Goal: Information Seeking & Learning: Learn about a topic

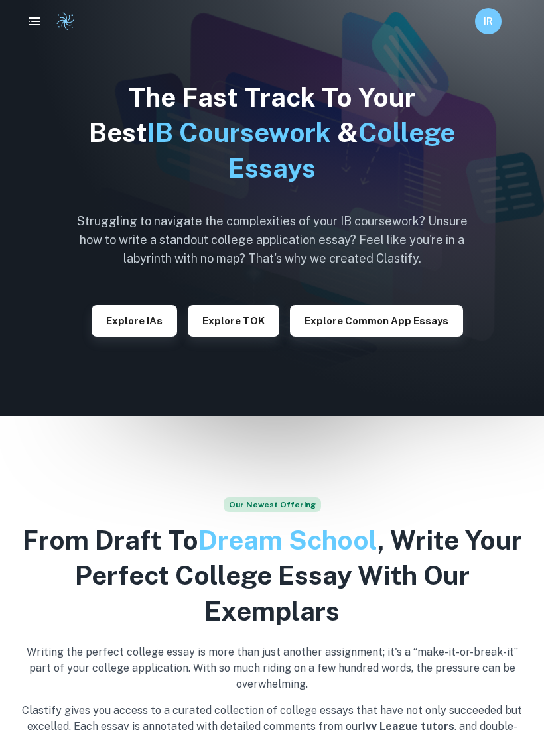
click at [35, 18] on rect "button" at bounding box center [35, 17] width 12 height 1
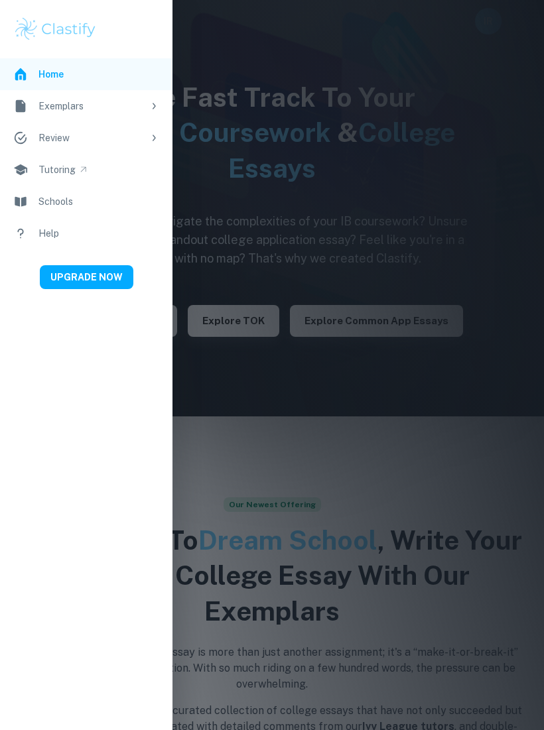
click at [257, 57] on div at bounding box center [272, 365] width 544 height 730
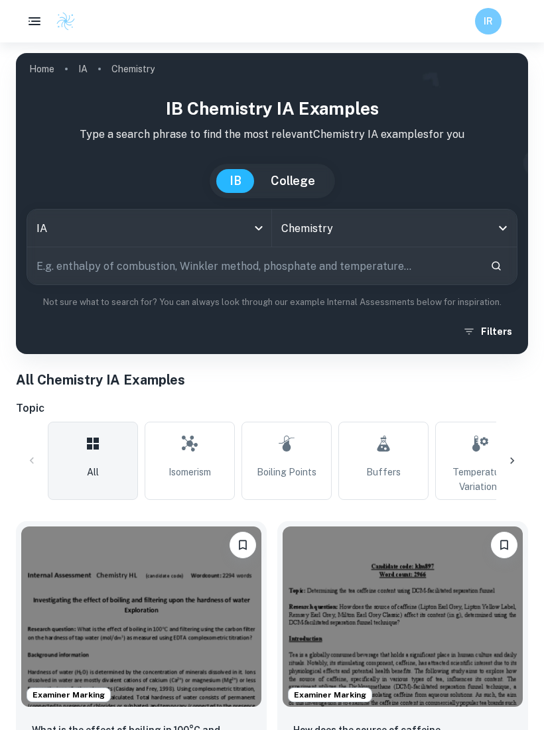
click at [382, 277] on input "text" at bounding box center [253, 265] width 452 height 37
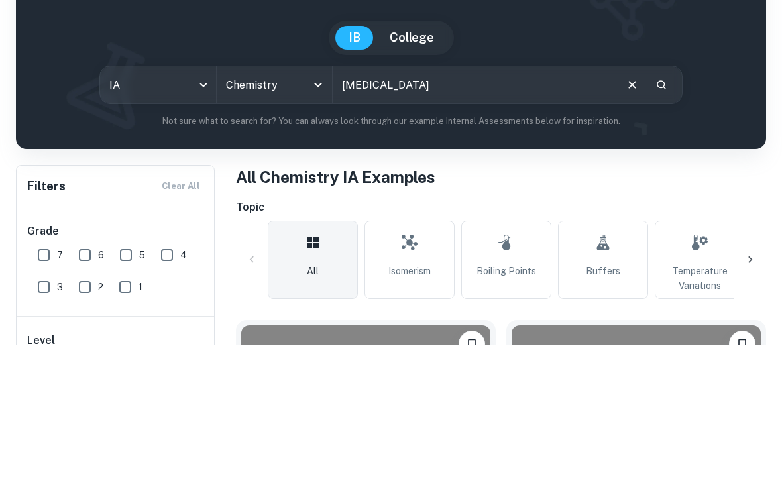
type input "Carbonic acid"
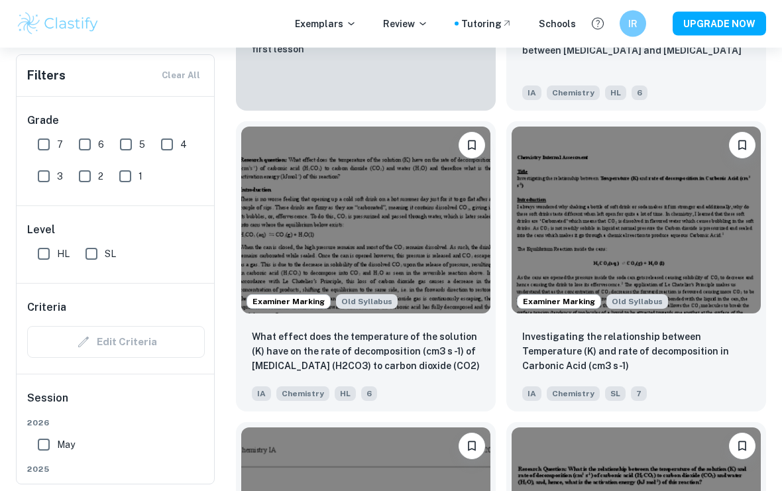
scroll to position [1550, 0]
click at [447, 363] on p "What effect does the temperature of the solution (K) have on the rate of decomp…" at bounding box center [366, 351] width 228 height 45
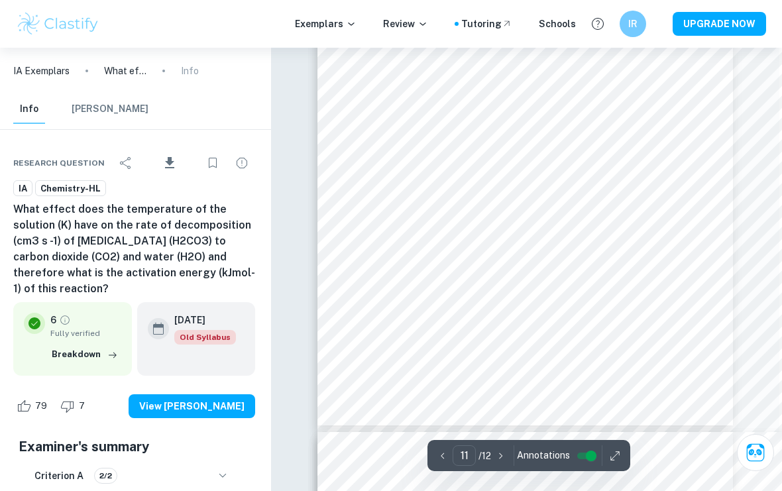
scroll to position [6192, 3]
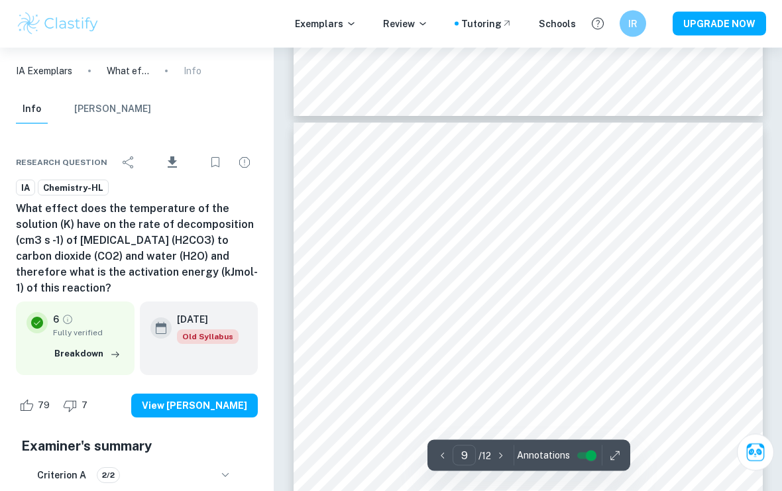
type input "3"
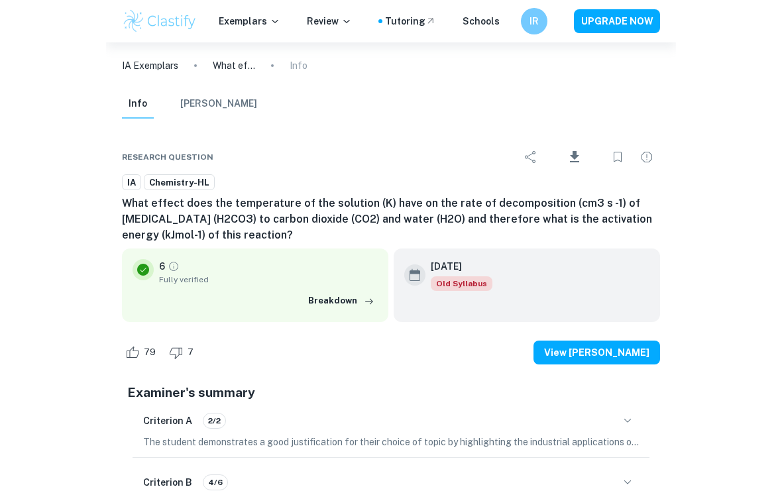
scroll to position [1622, 0]
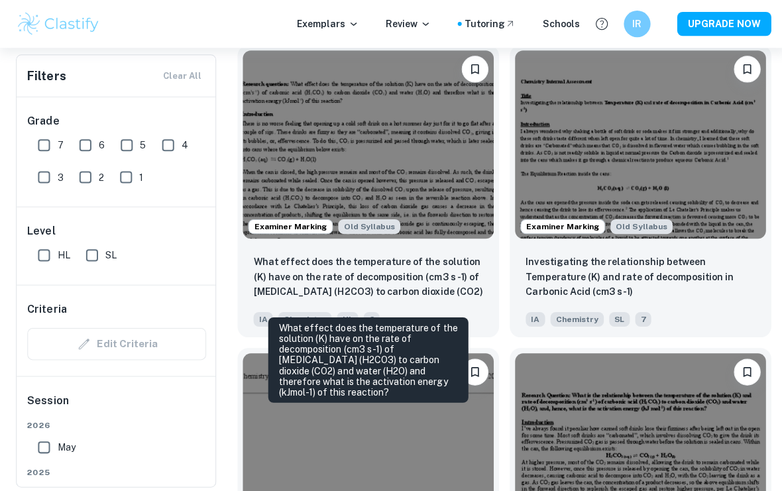
scroll to position [1627, 0]
click at [543, 284] on p "Investigating the relationship between Temperature (K) and rate of decompositio…" at bounding box center [636, 275] width 228 height 44
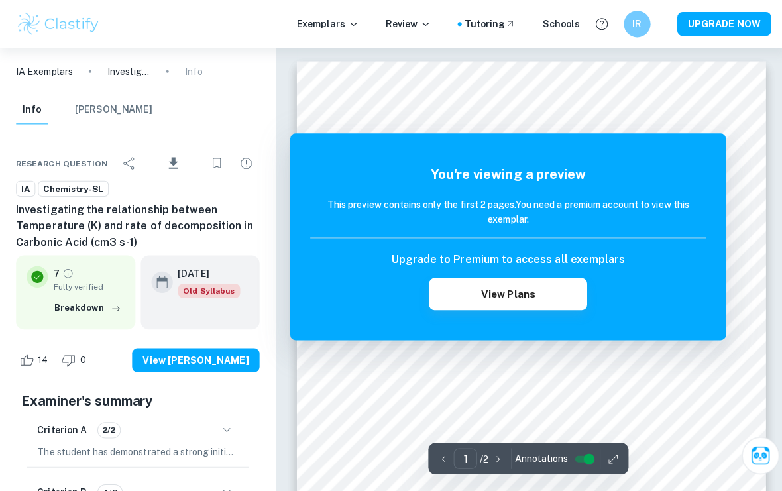
scroll to position [20, 0]
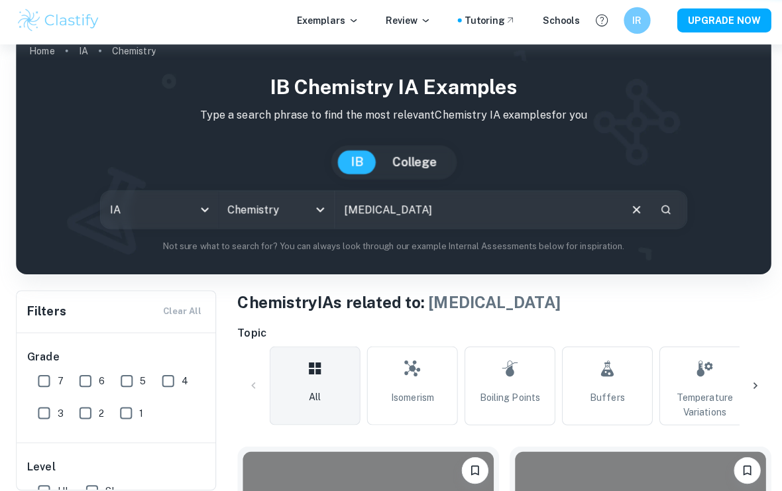
scroll to position [1636, 0]
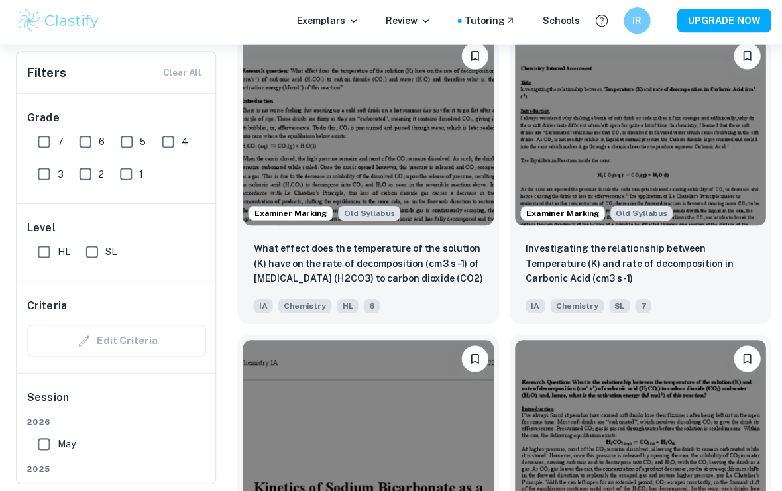
click at [543, 262] on p "Investigating the relationship between Temperature (K) and rate of decompositio…" at bounding box center [636, 265] width 228 height 44
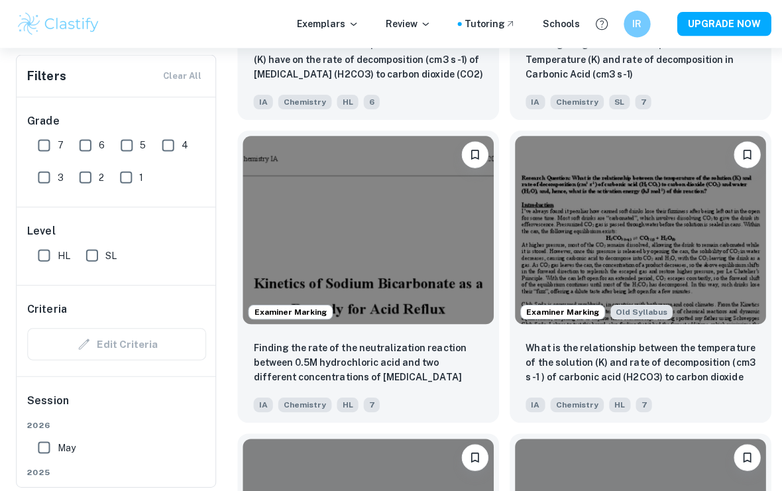
scroll to position [1843, 0]
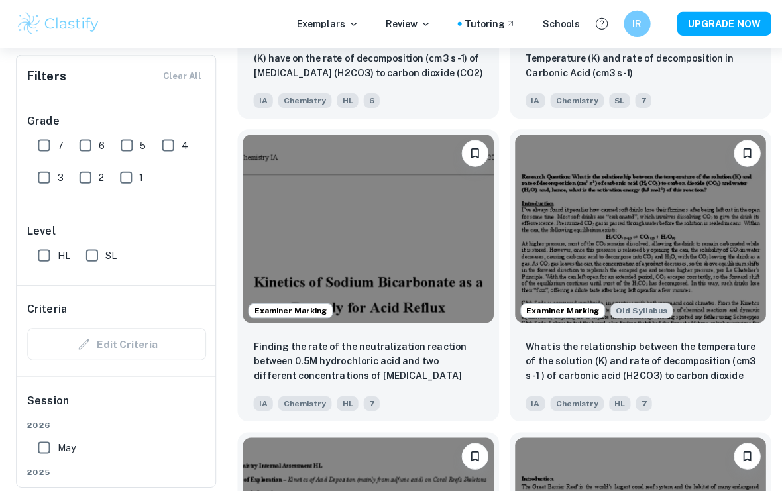
click at [543, 239] on img at bounding box center [636, 227] width 249 height 187
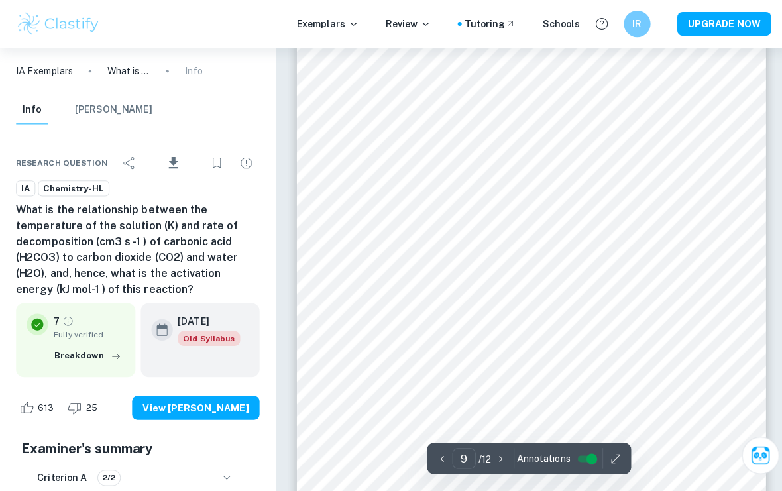
scroll to position [5673, 0]
type input "6"
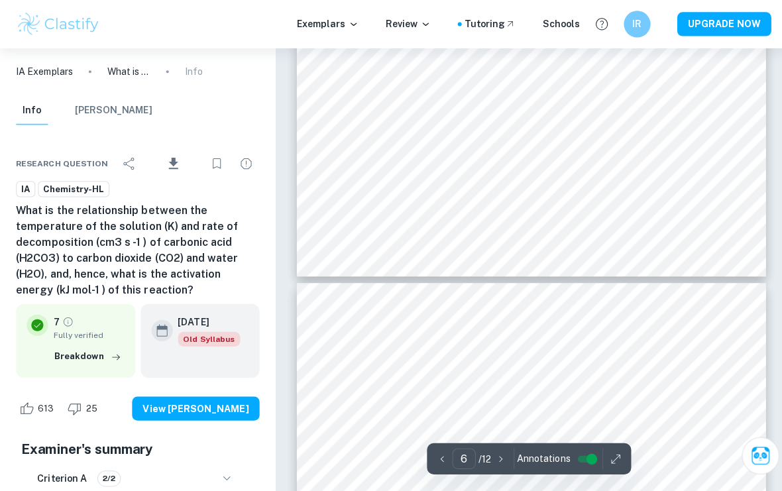
scroll to position [3907, 0]
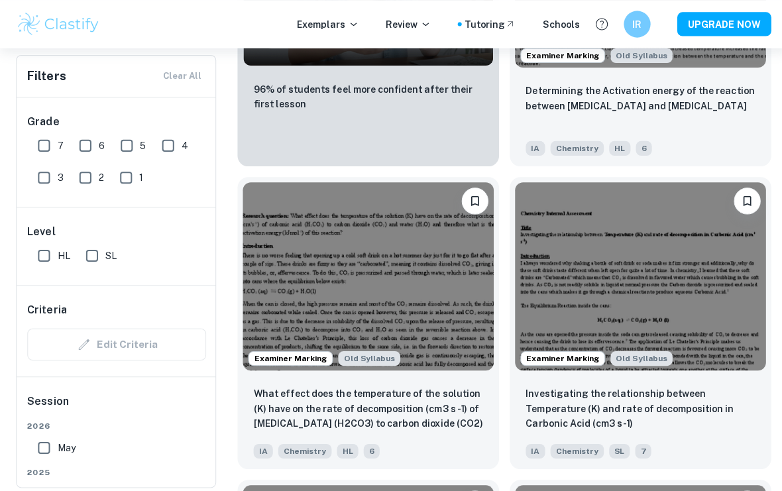
scroll to position [1286, 0]
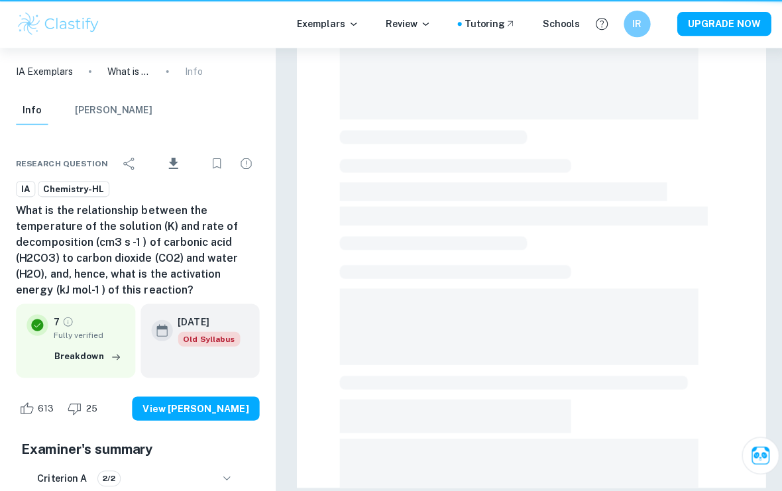
scroll to position [229, 0]
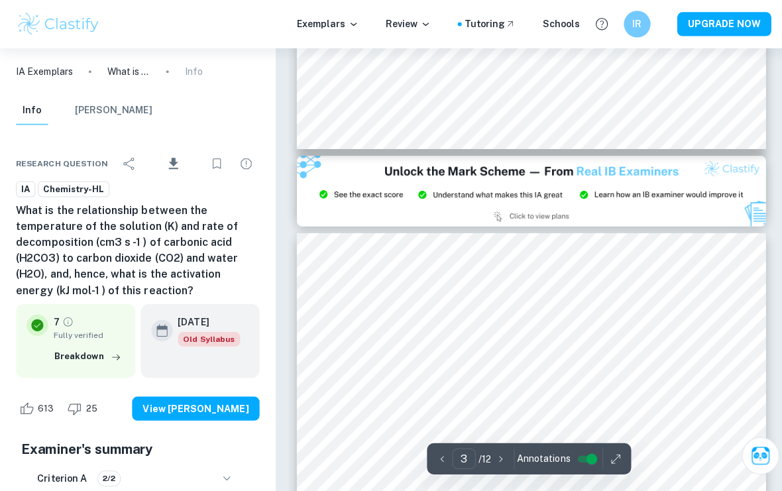
type input "2"
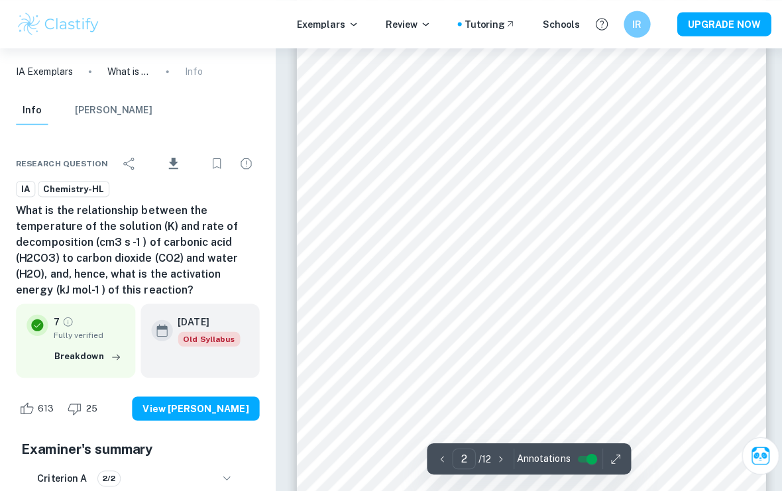
scroll to position [797, 0]
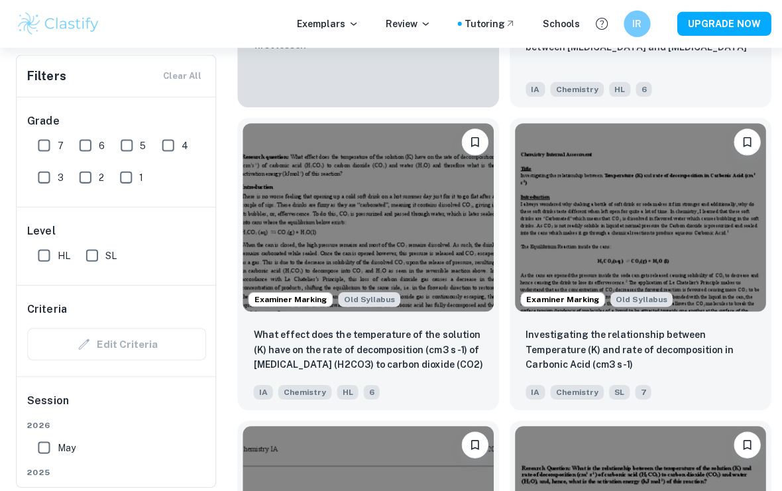
scroll to position [1554, 0]
click at [434, 361] on p "What effect does the temperature of the solution (K) have on the rate of decomp…" at bounding box center [366, 347] width 228 height 45
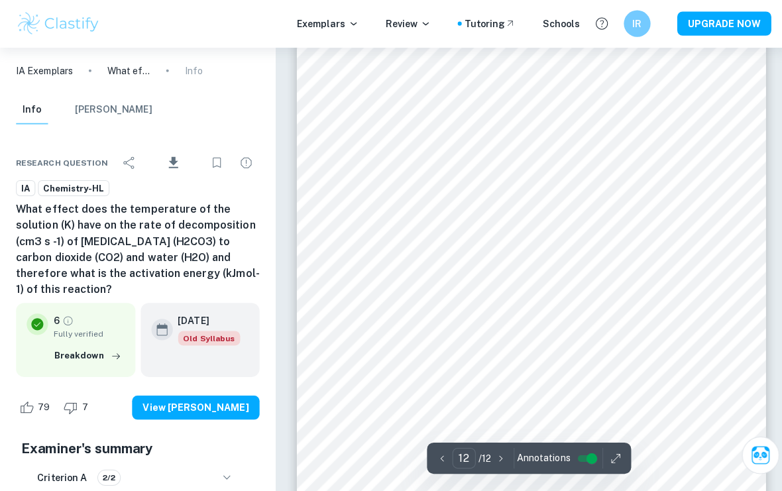
scroll to position [7771, 0]
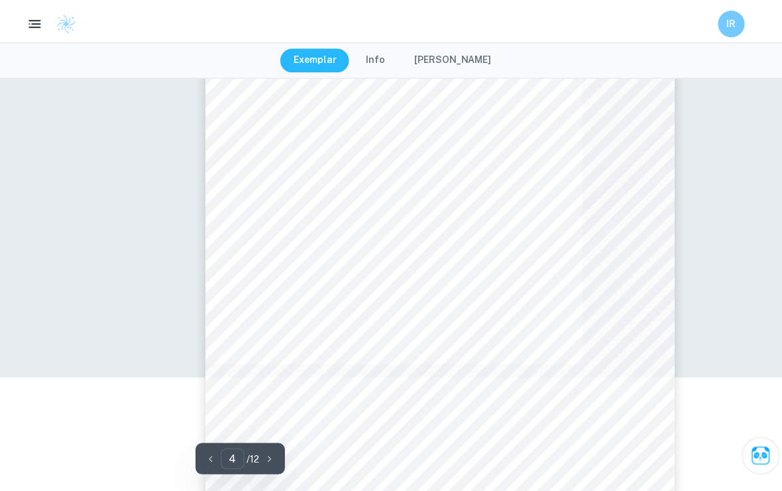
type input "3"
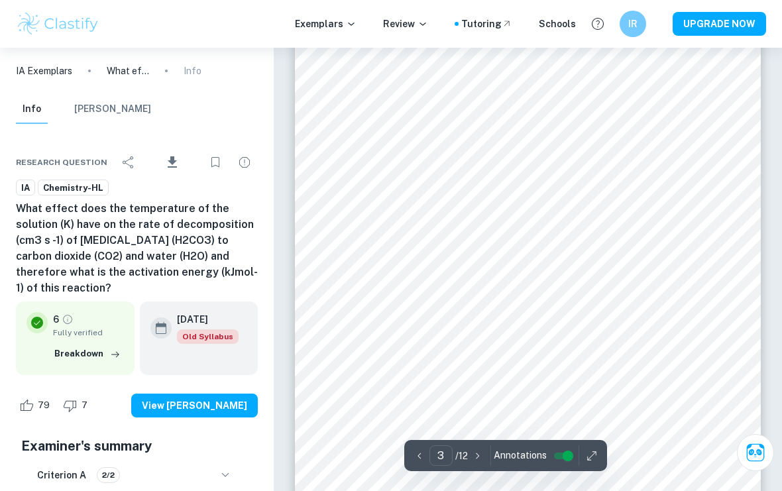
scroll to position [1625, 0]
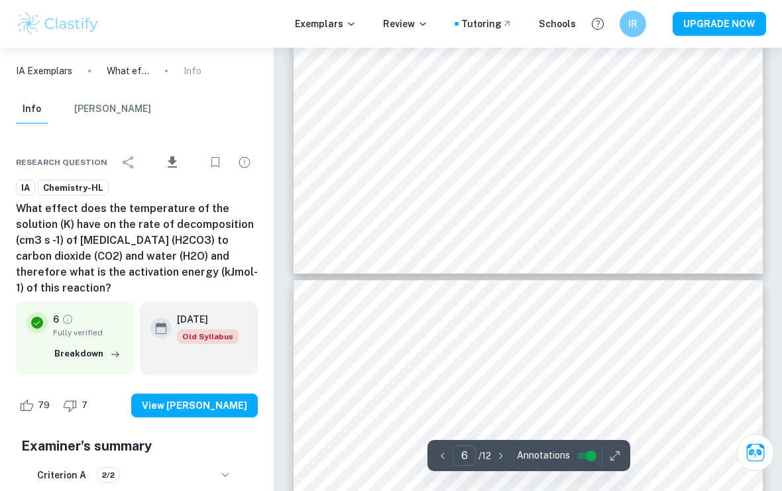
scroll to position [3958, 0]
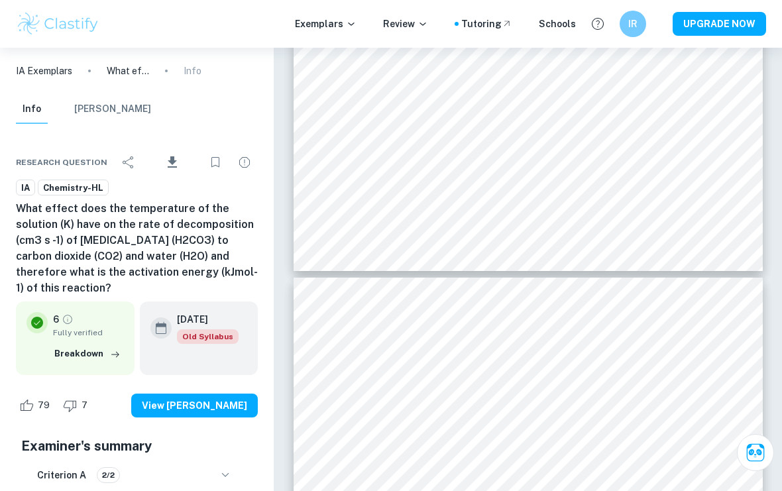
type input "7"
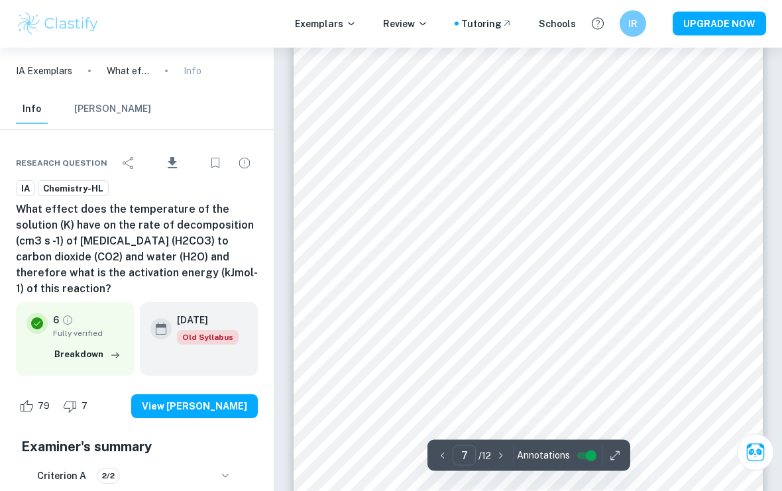
scroll to position [4381, 0]
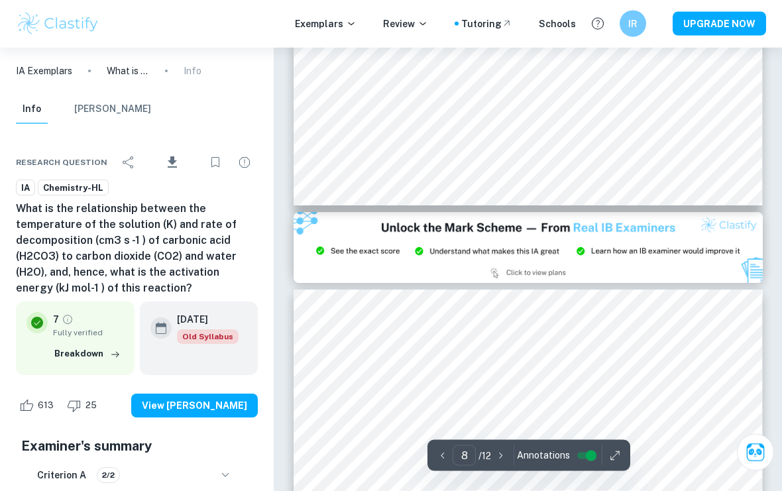
scroll to position [5364, 0]
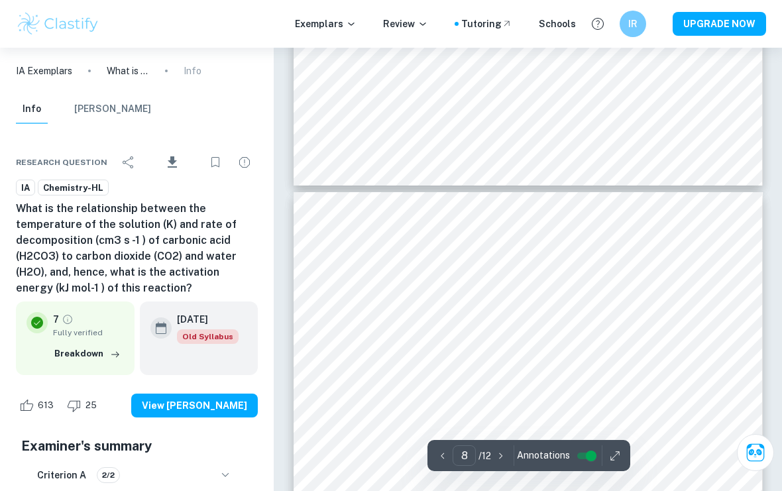
type input "7"
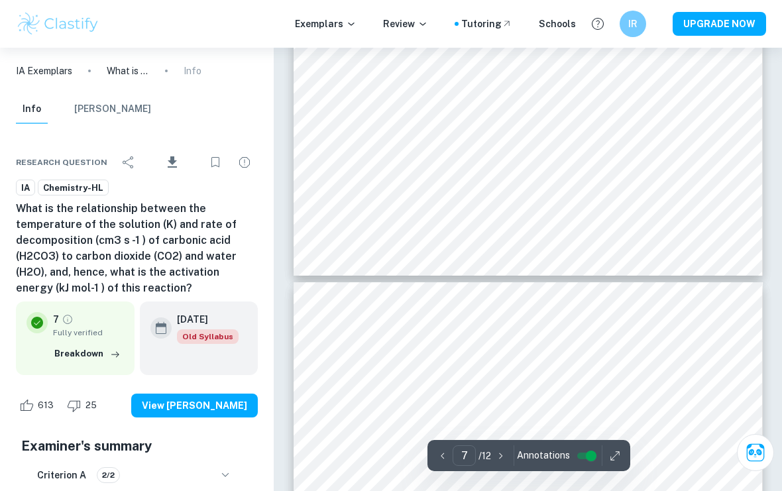
scroll to position [4489, 0]
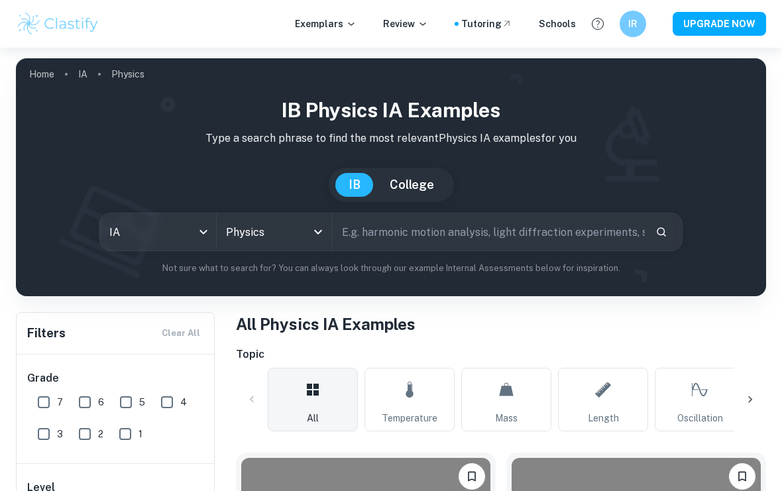
scroll to position [128, 0]
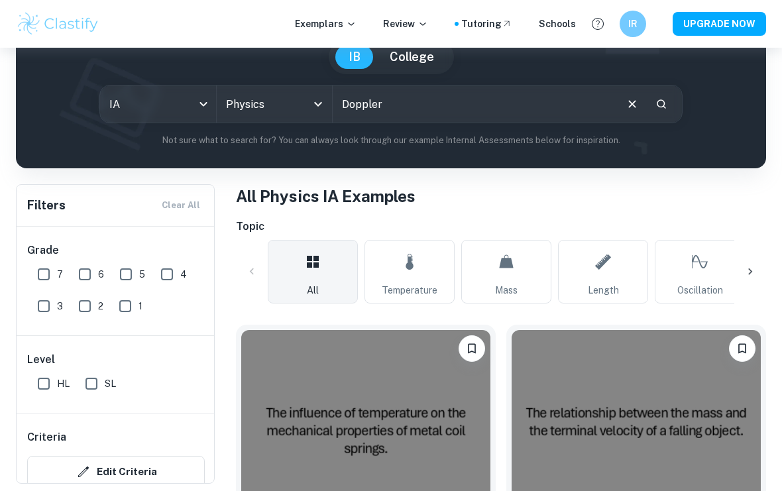
type input "Doppler"
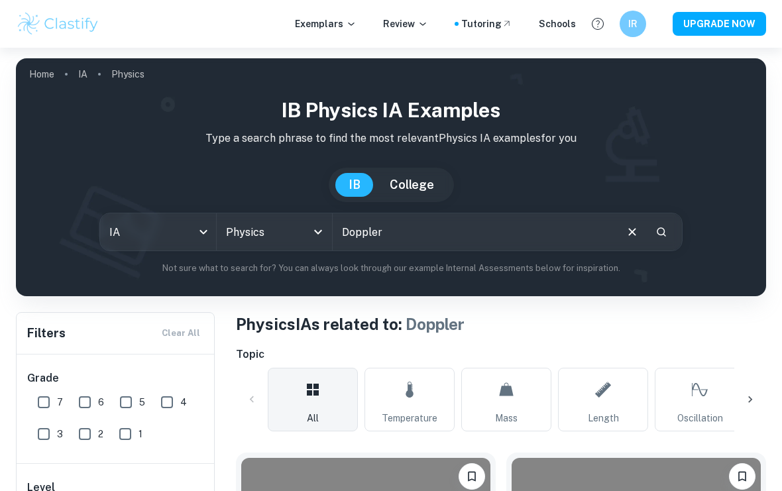
scroll to position [306, 0]
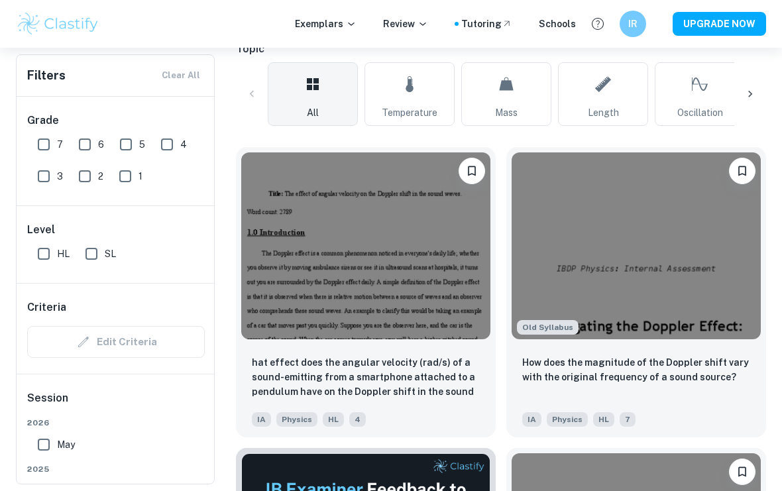
click at [52, 251] on input "HL" at bounding box center [43, 254] width 27 height 27
checkbox input "true"
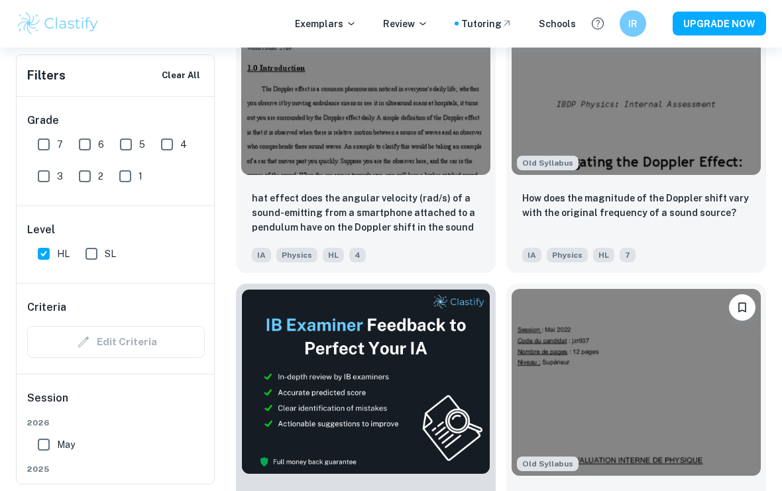
scroll to position [502, 0]
click at [677, 200] on p "How does the magnitude of the Doppler shift vary with the original frequency of…" at bounding box center [636, 205] width 228 height 29
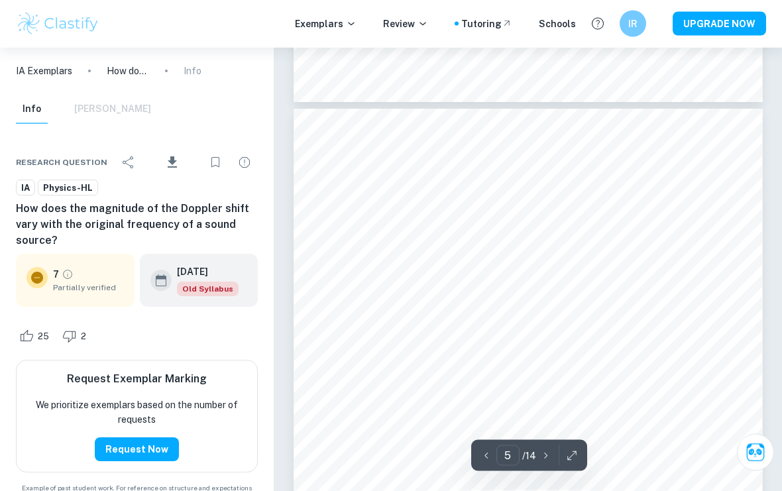
scroll to position [2791, 0]
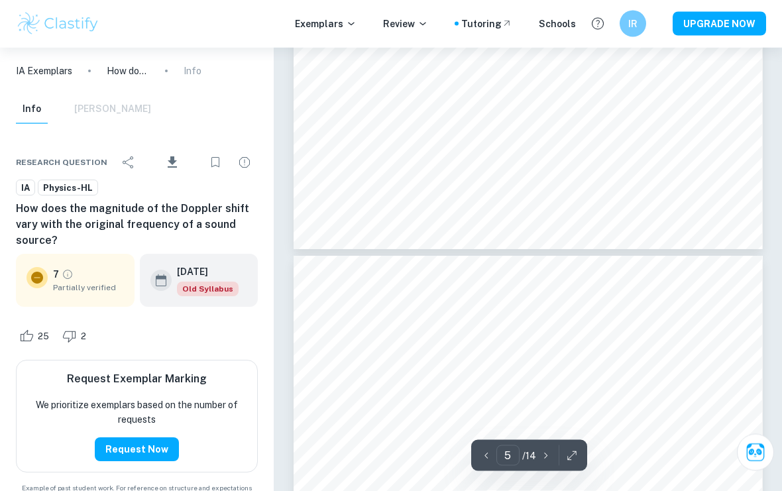
type input "6"
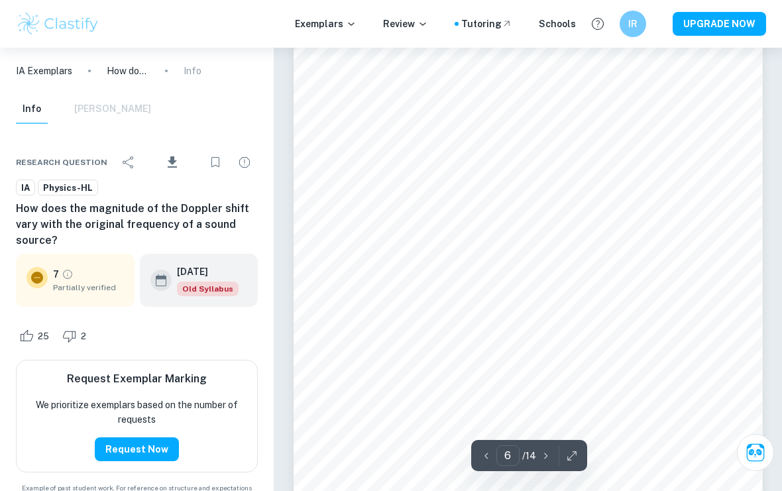
scroll to position [3511, 0]
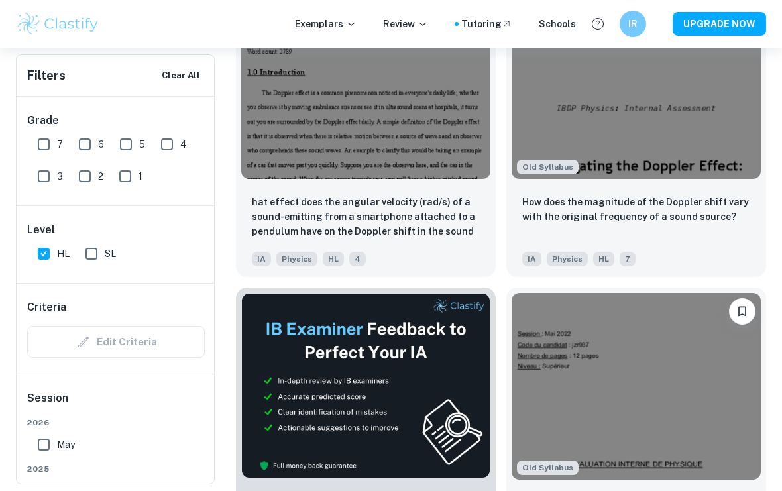
scroll to position [497, 0]
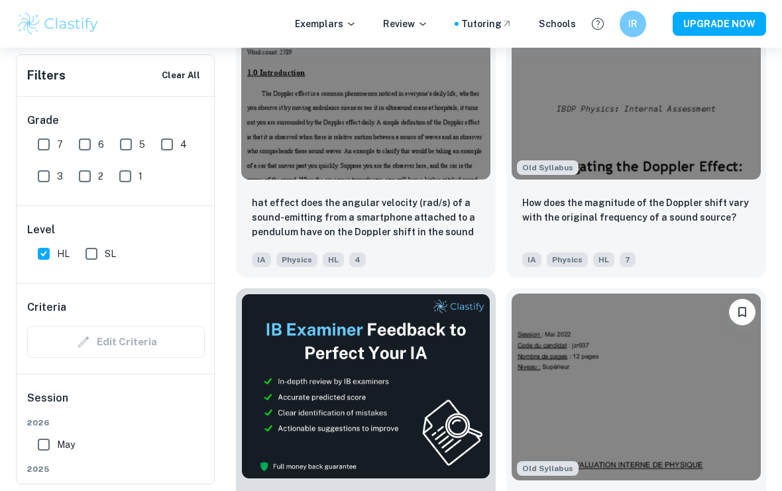
click at [51, 253] on input "HL" at bounding box center [43, 254] width 27 height 27
checkbox input "false"
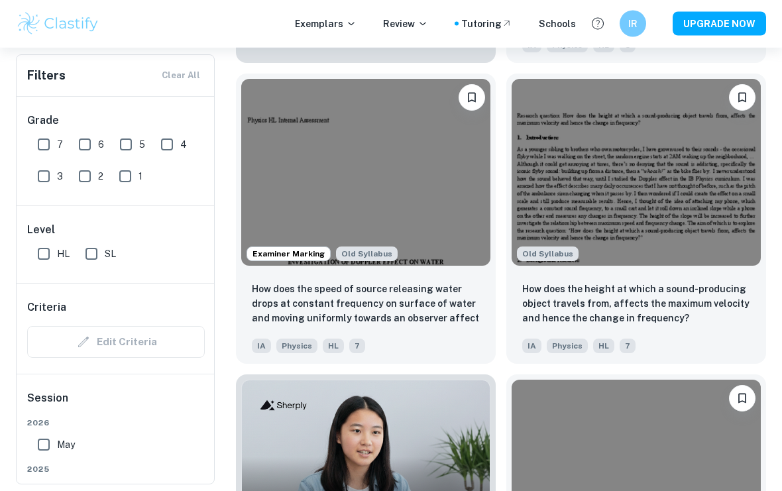
scroll to position [981, 0]
click at [553, 301] on p "How does the height at which a sound-producing object travels from, affects the…" at bounding box center [636, 304] width 228 height 44
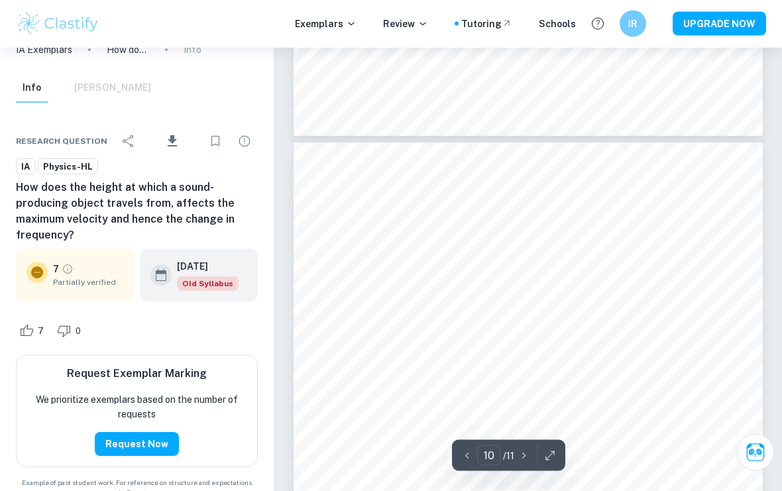
scroll to position [5674, 0]
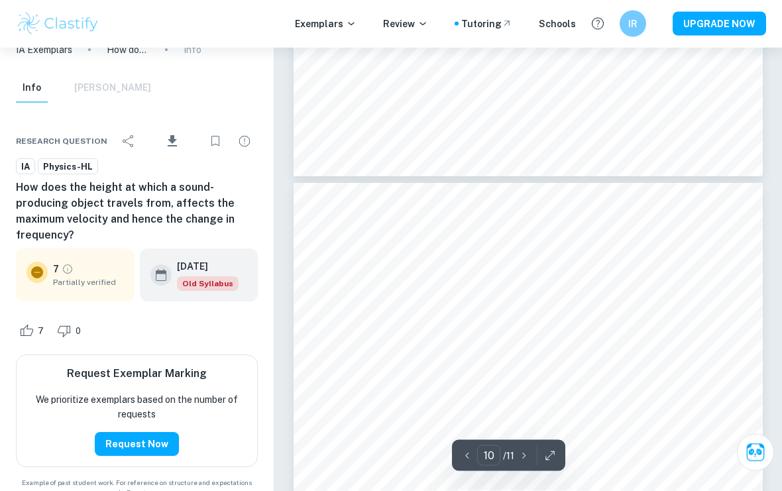
type input "9"
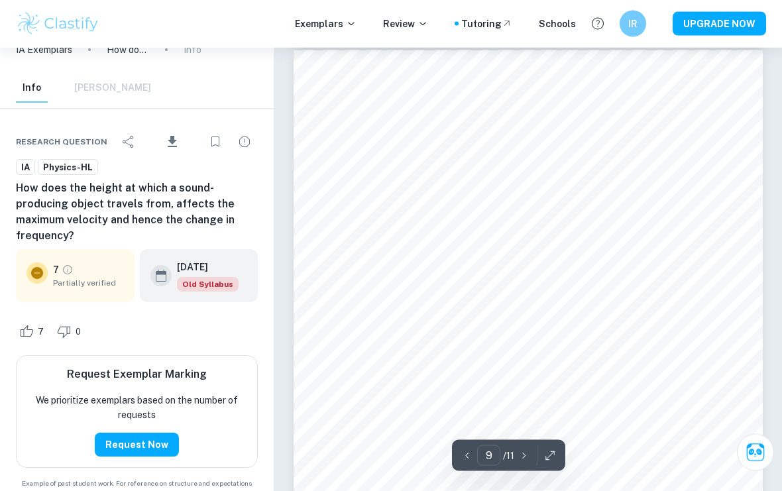
scroll to position [5145, 0]
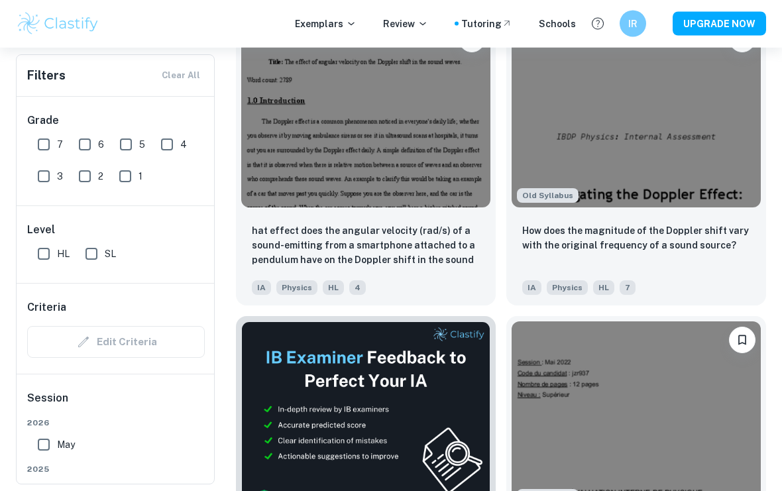
scroll to position [437, 0]
click at [718, 230] on p "How does the magnitude of the Doppler shift vary with the original frequency of…" at bounding box center [636, 237] width 228 height 29
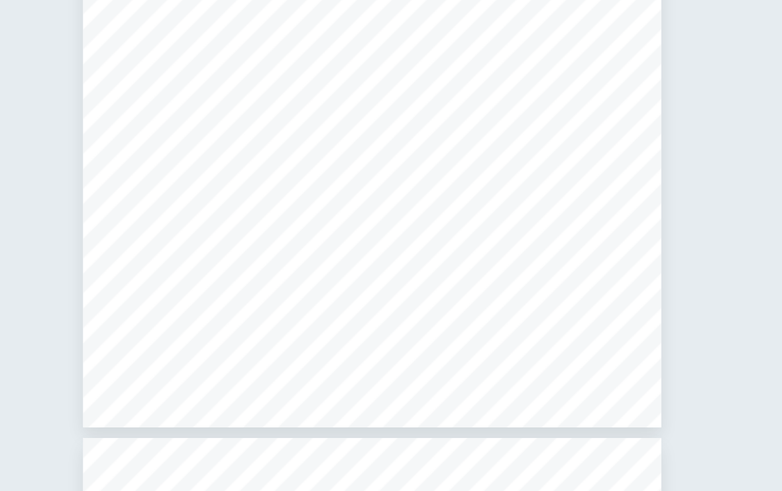
scroll to position [1434, 0]
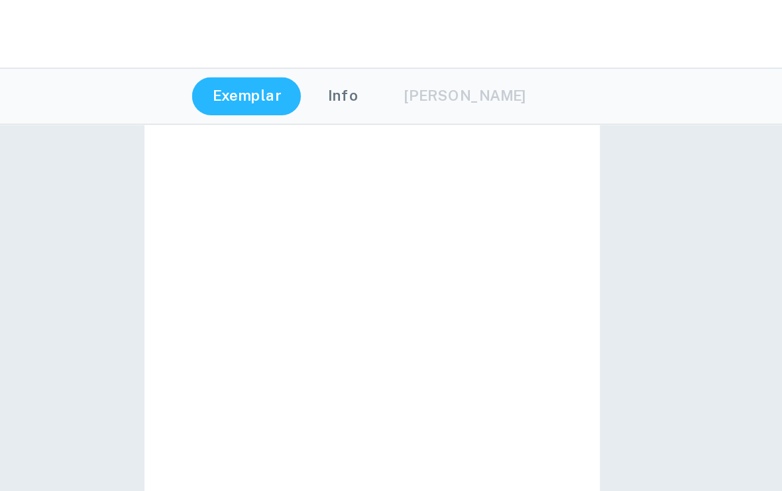
type input "3"
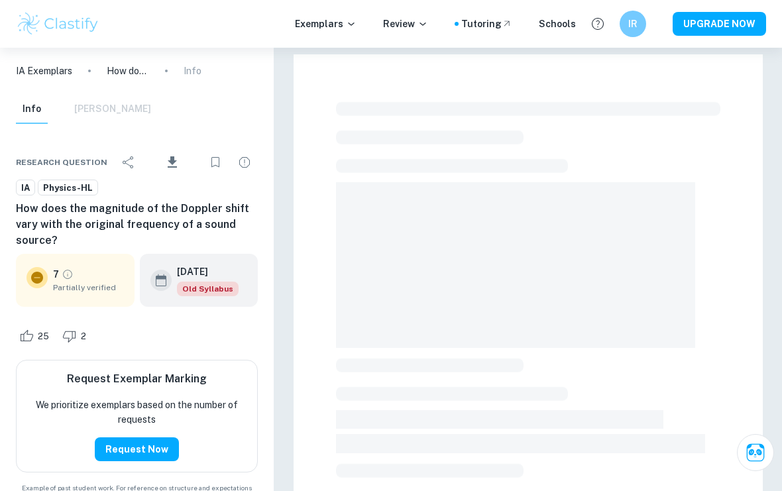
click at [762, 232] on div at bounding box center [528, 386] width 469 height 664
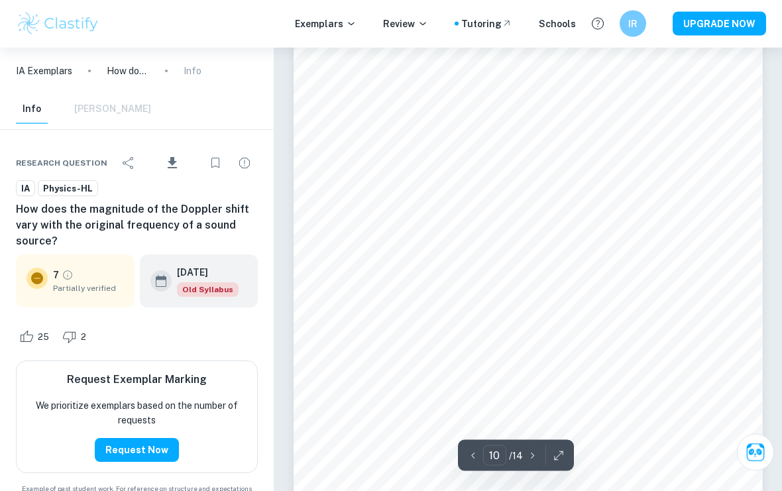
scroll to position [6356, 0]
type input "9"
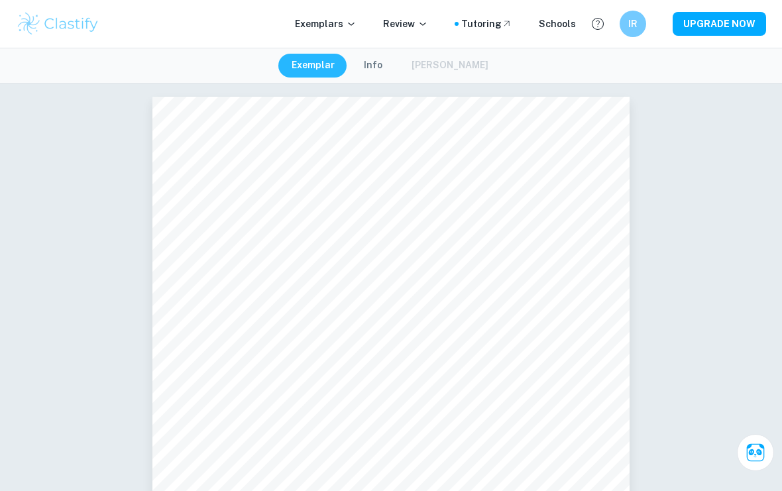
scroll to position [490, 0]
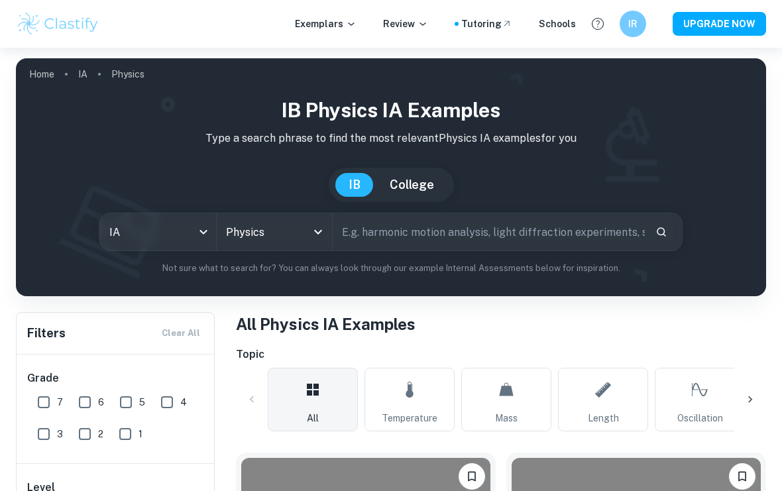
scroll to position [127, 0]
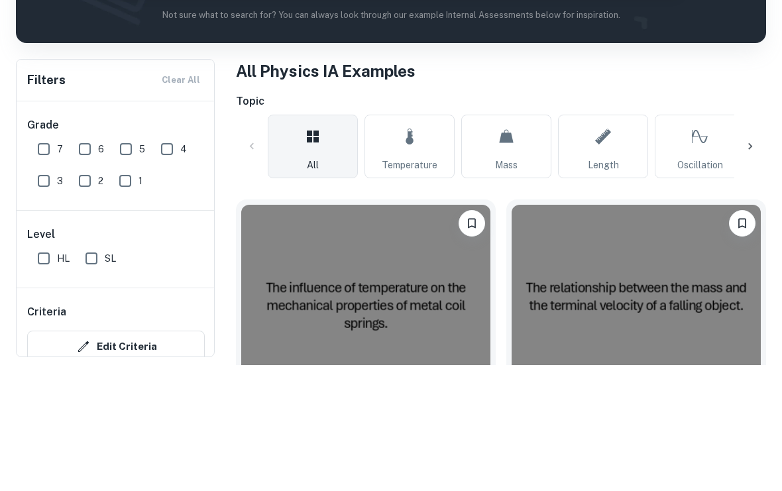
type input "Doppler"
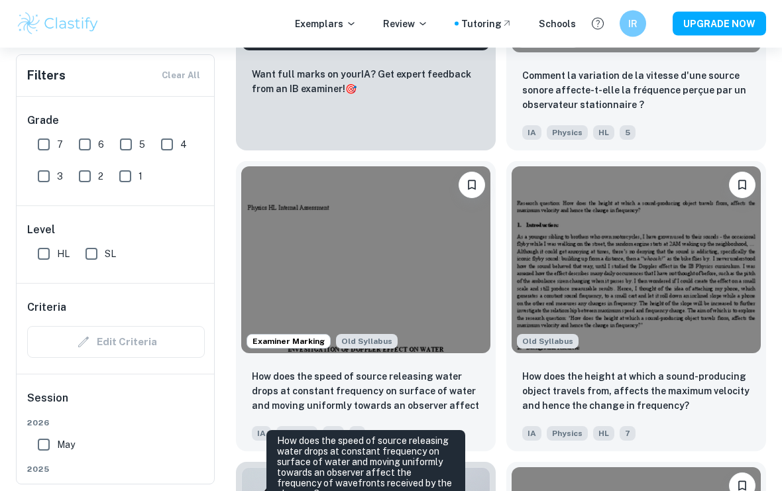
scroll to position [892, 0]
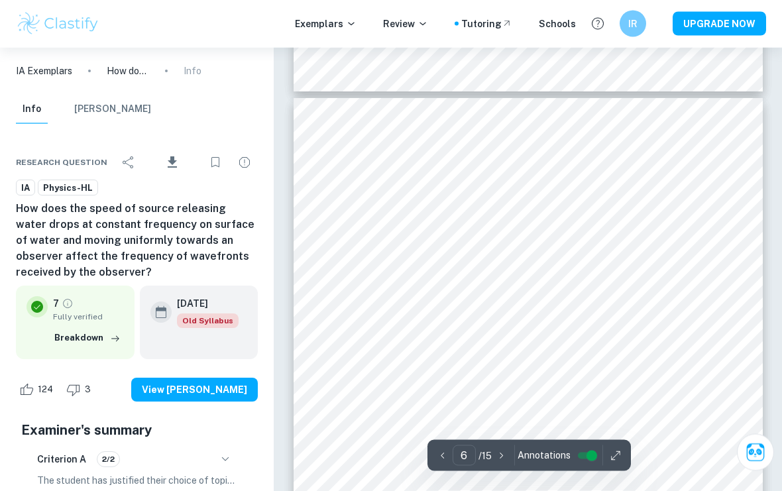
scroll to position [3467, 0]
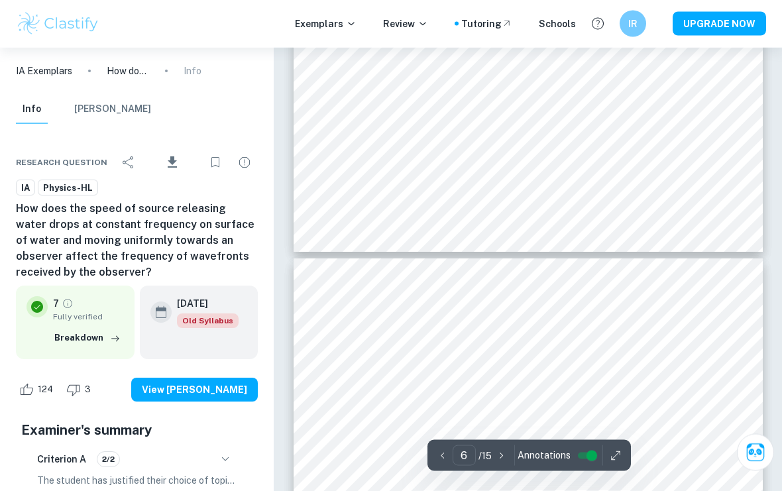
type input "5"
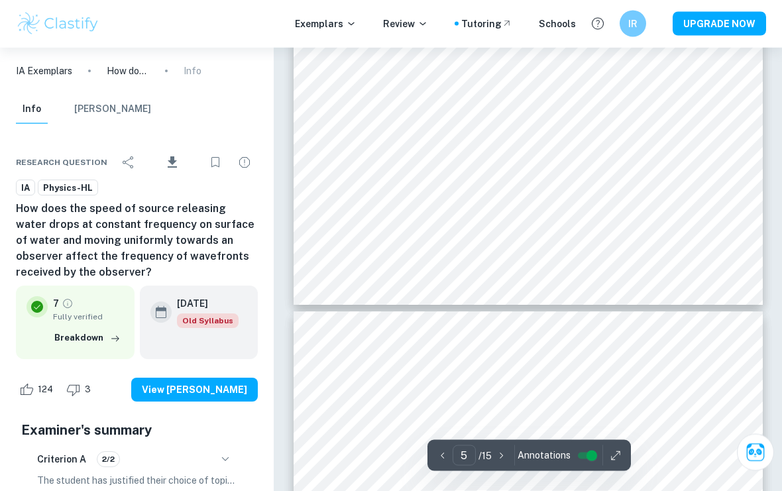
scroll to position [3243, 0]
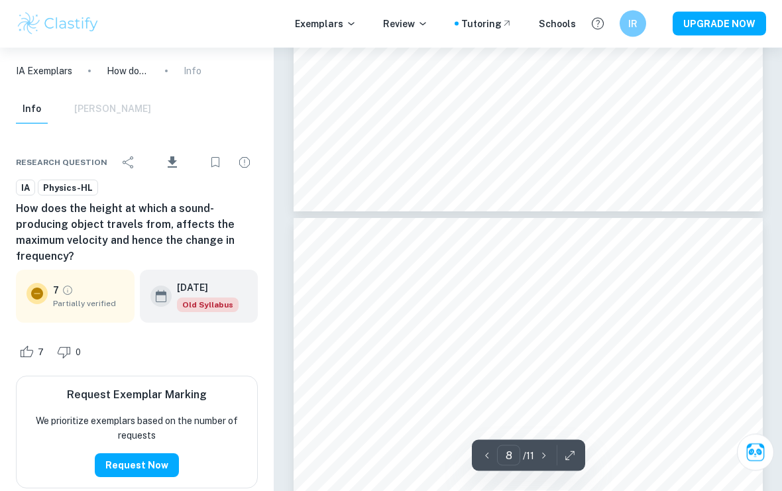
type input "7"
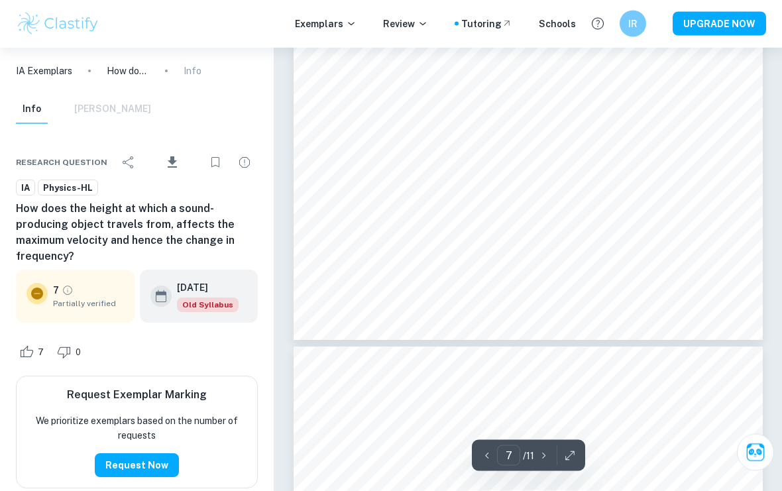
scroll to position [4150, 0]
